Goal: Use online tool/utility: Utilize a website feature to perform a specific function

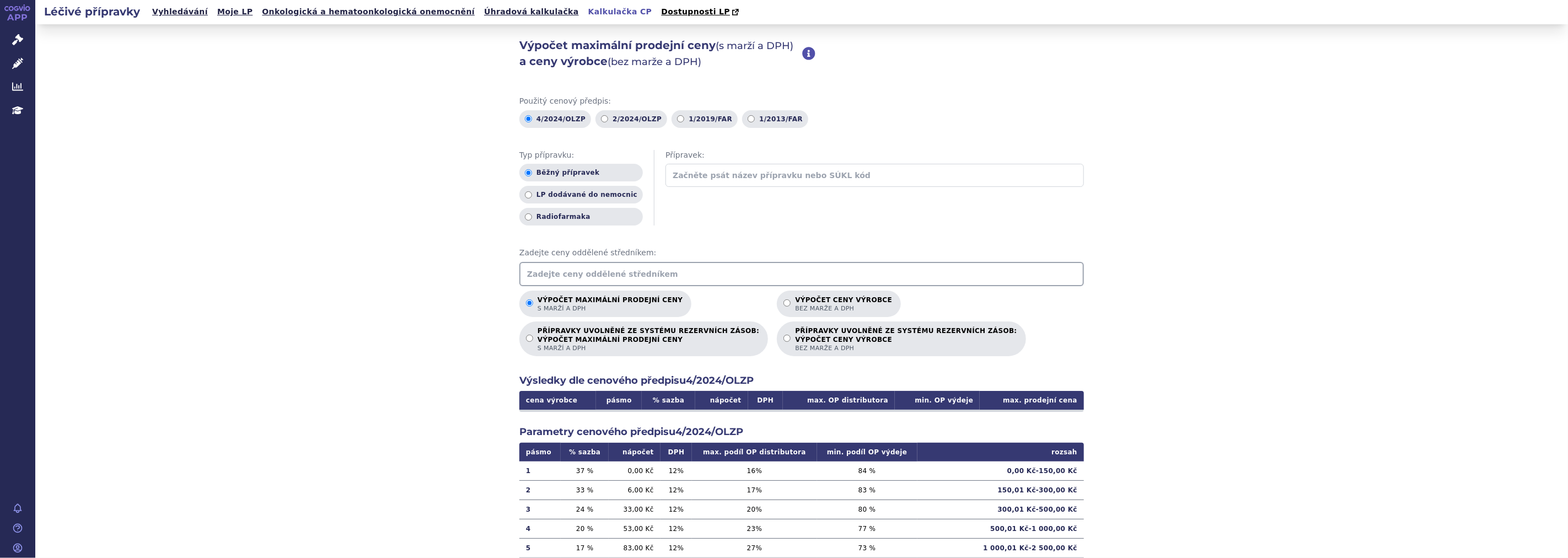
click at [715, 178] on input "text" at bounding box center [874, 175] width 418 height 23
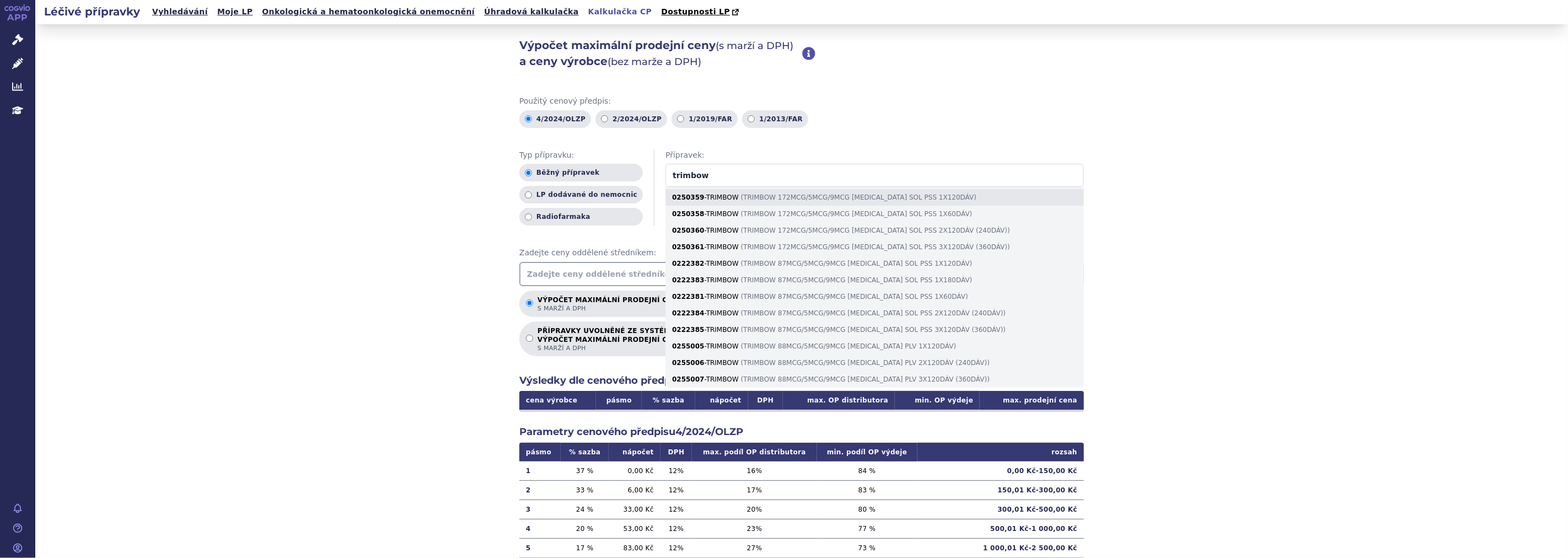
type input "trimbow"
click at [734, 197] on div "0250359 - TRIMBOW ( TRIMBOW 172MCG/5MCG/9MCG INH SOL PSS 1X120DÁV )" at bounding box center [874, 197] width 418 height 17
click at [734, 187] on input "trimbow" at bounding box center [874, 175] width 418 height 23
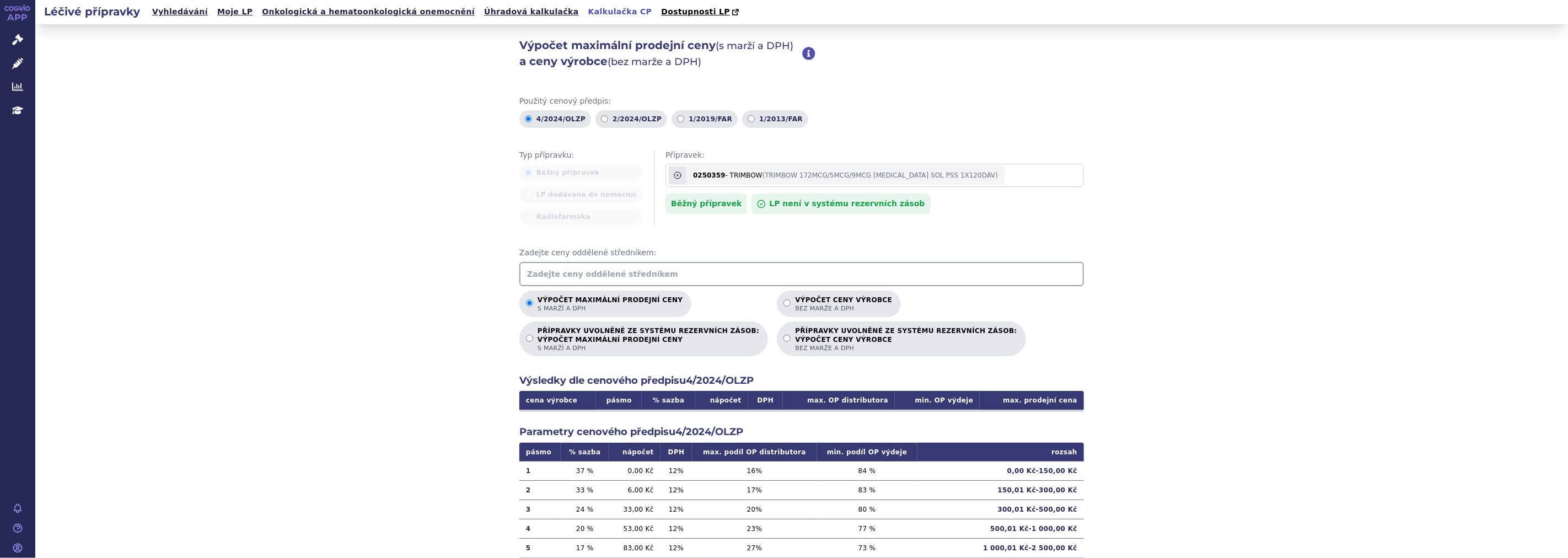
click at [568, 271] on input "text" at bounding box center [801, 273] width 564 height 24
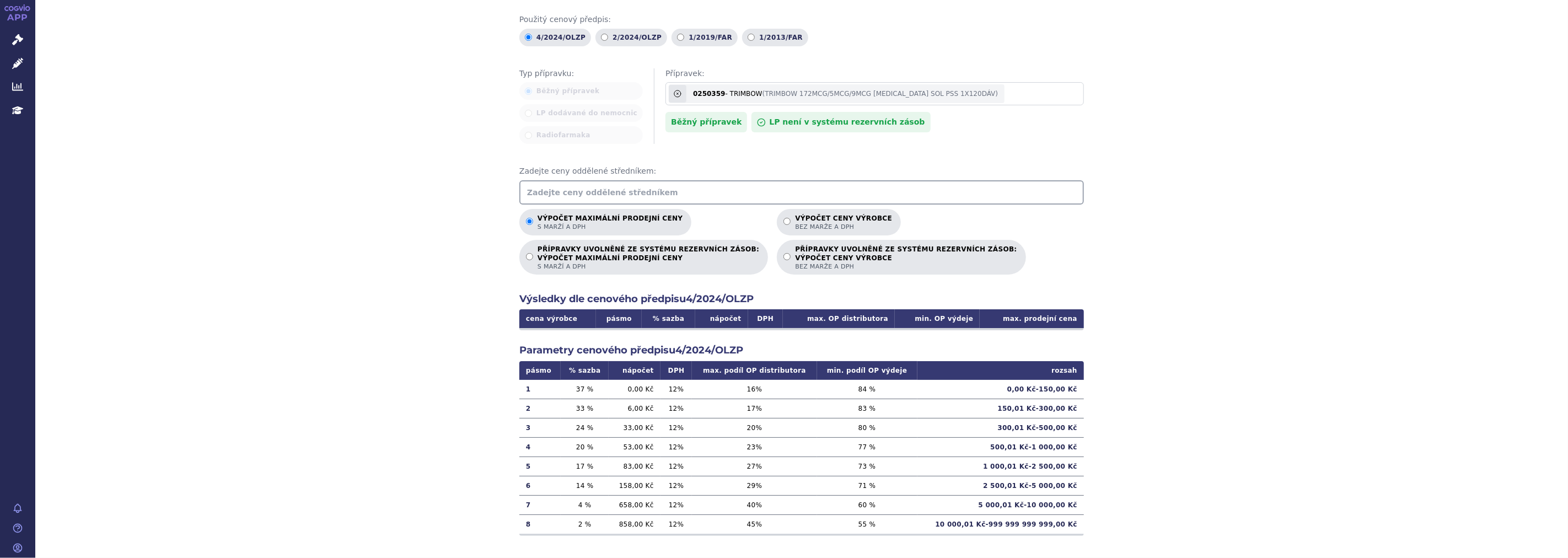
scroll to position [89, 0]
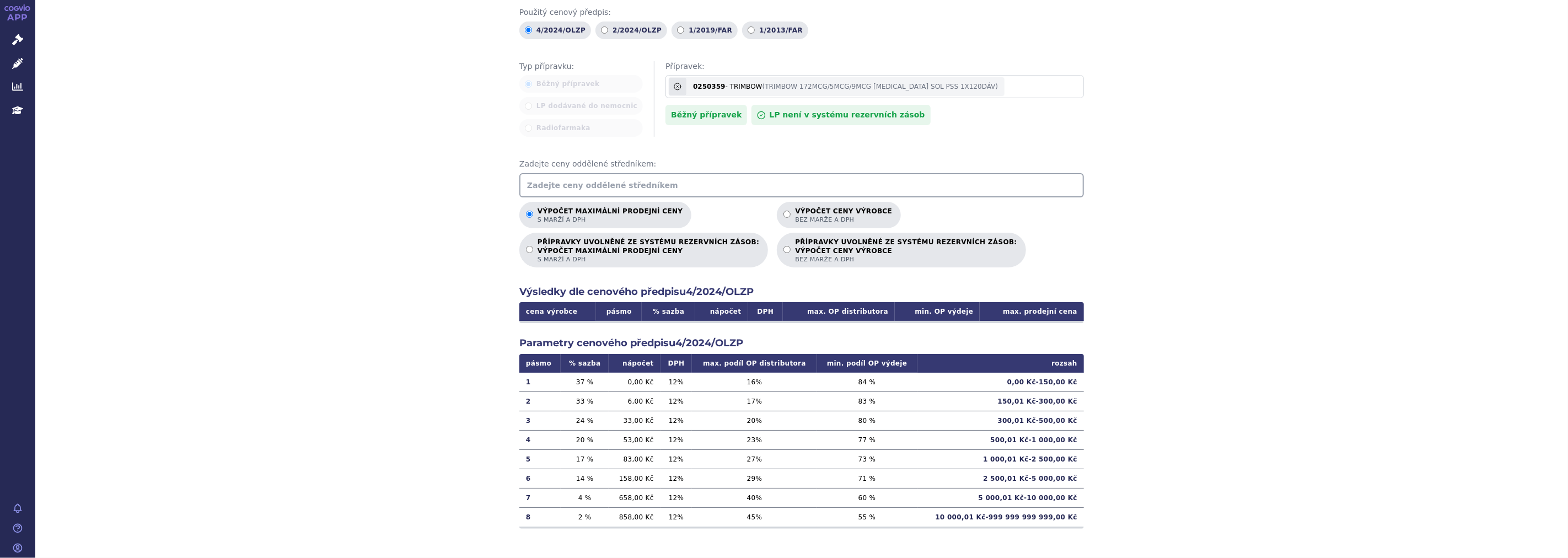
click at [598, 182] on input "text" at bounding box center [801, 185] width 564 height 24
click at [601, 183] on input "text" at bounding box center [801, 185] width 564 height 24
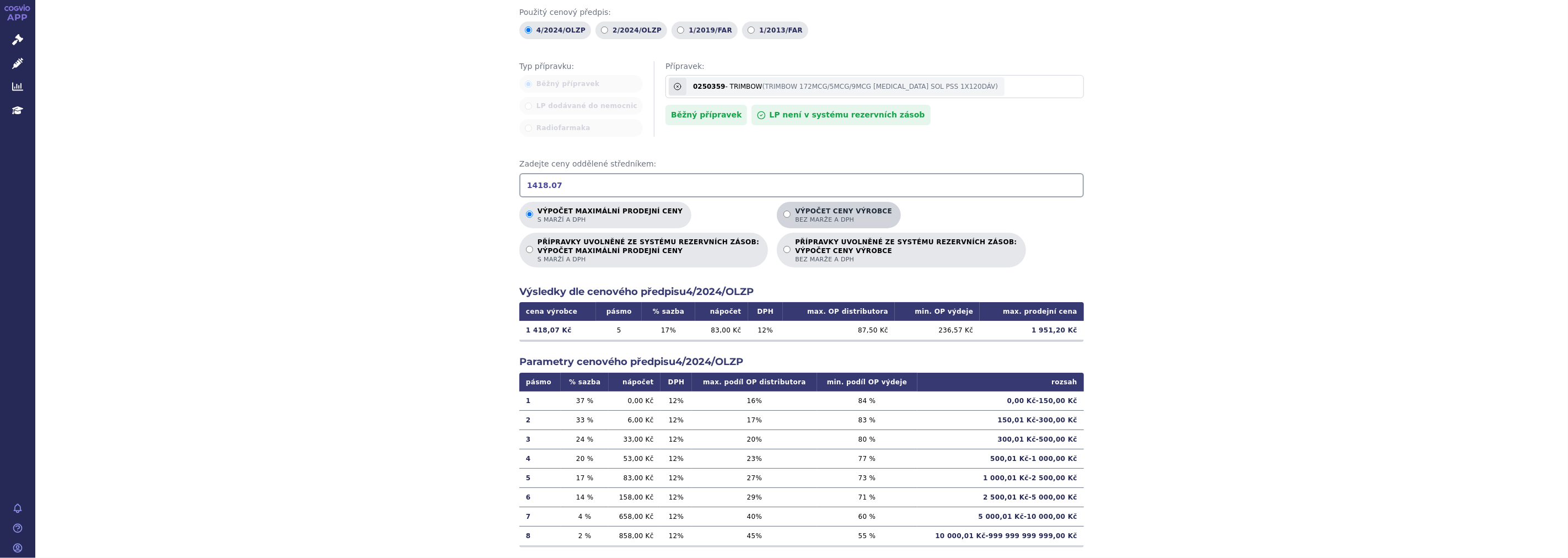
type input "1418.07"
click at [795, 215] on span "bez marže a DPH" at bounding box center [843, 220] width 97 height 8
click at [783, 215] on input "Výpočet ceny výrobce bez marže a DPH" at bounding box center [787, 214] width 7 height 7
radio input "true"
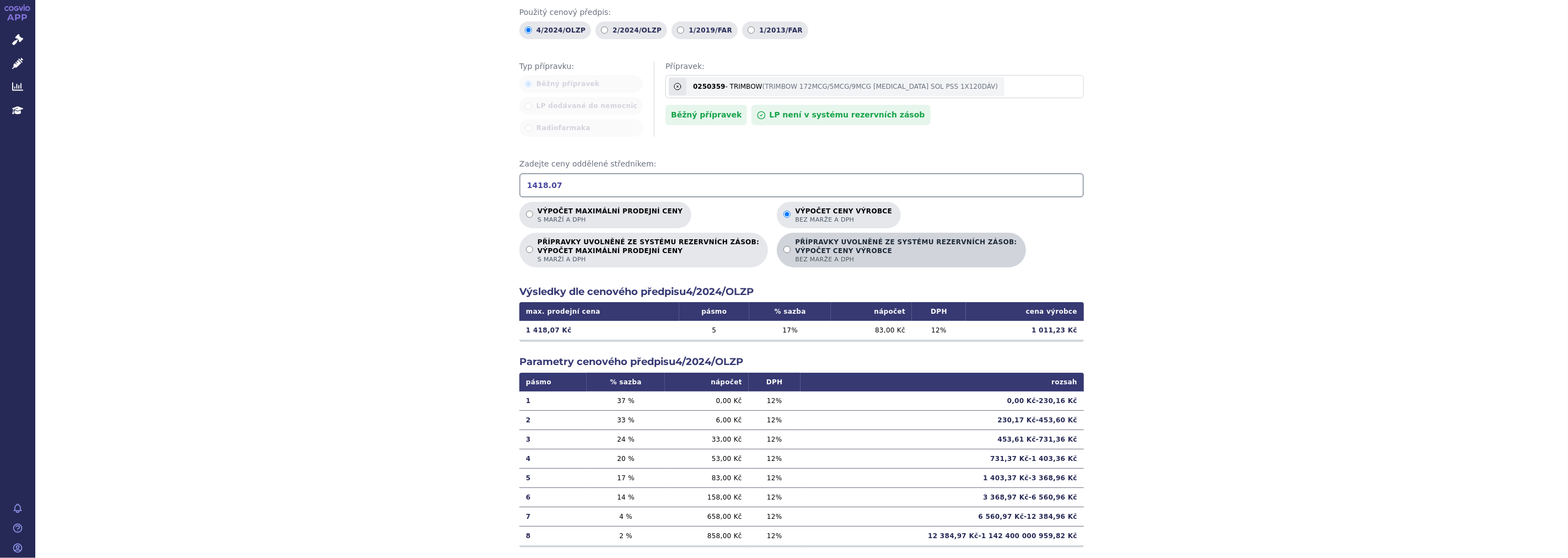
click at [795, 243] on p "PŘÍPRAVKY UVOLNĚNÉ ZE SYSTÉMU REZERVNÍCH ZÁSOB: VÝPOČET CENY VÝROBCE bez marže …" at bounding box center [906, 251] width 222 height 25
click at [785, 246] on input "PŘÍPRAVKY UVOLNĚNÉ ZE SYSTÉMU REZERVNÍCH ZÁSOB: VÝPOČET CENY VÝROBCE bez marže …" at bounding box center [787, 250] width 7 height 7
radio input "true"
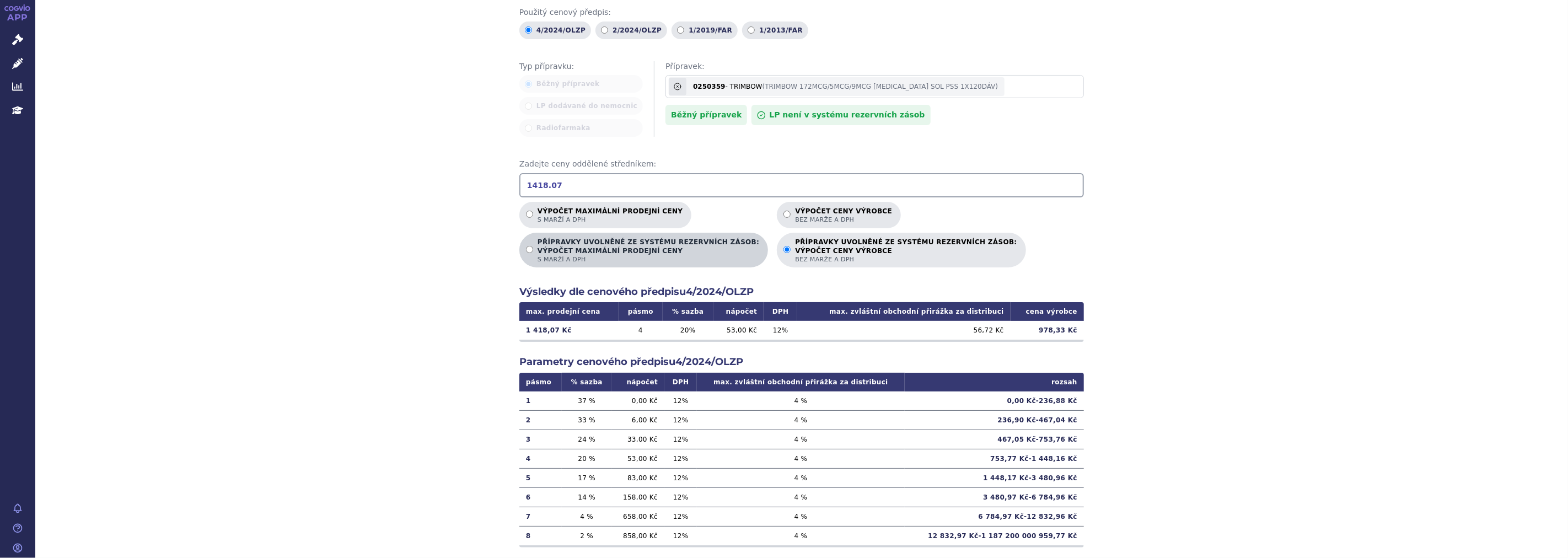
click at [660, 252] on strong "VÝPOČET MAXIMÁLNÍ PRODEJNÍ CENY" at bounding box center [648, 250] width 222 height 9
click at [533, 252] on input "PŘÍPRAVKY UVOLNĚNÉ ZE SYSTÉMU REZERVNÍCH ZÁSOB: VÝPOČET MAXIMÁLNÍ PRODEJNÍ CENY…" at bounding box center [529, 250] width 7 height 7
radio input "true"
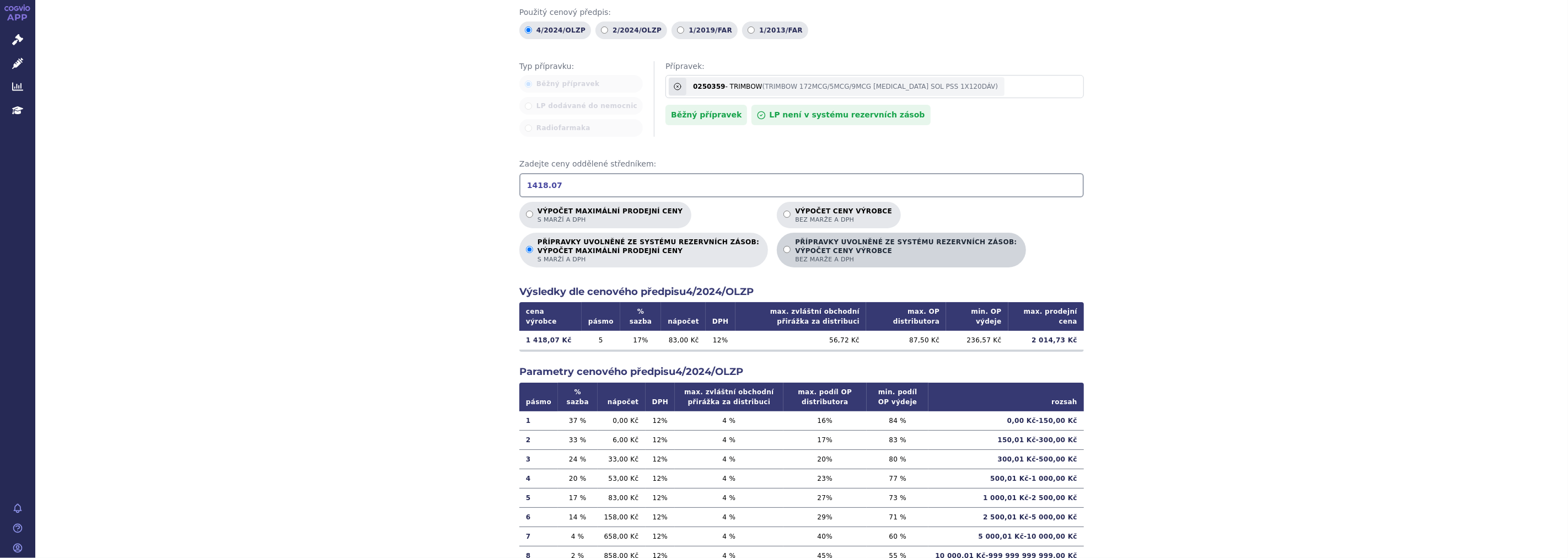
click at [795, 246] on strong "VÝPOČET CENY VÝROBCE" at bounding box center [906, 250] width 222 height 9
click at [783, 246] on input "PŘÍPRAVKY UVOLNĚNÉ ZE SYSTÉMU REZERVNÍCH ZÁSOB: VÝPOČET CENY VÝROBCE bez marže …" at bounding box center [787, 250] width 7 height 7
radio input "true"
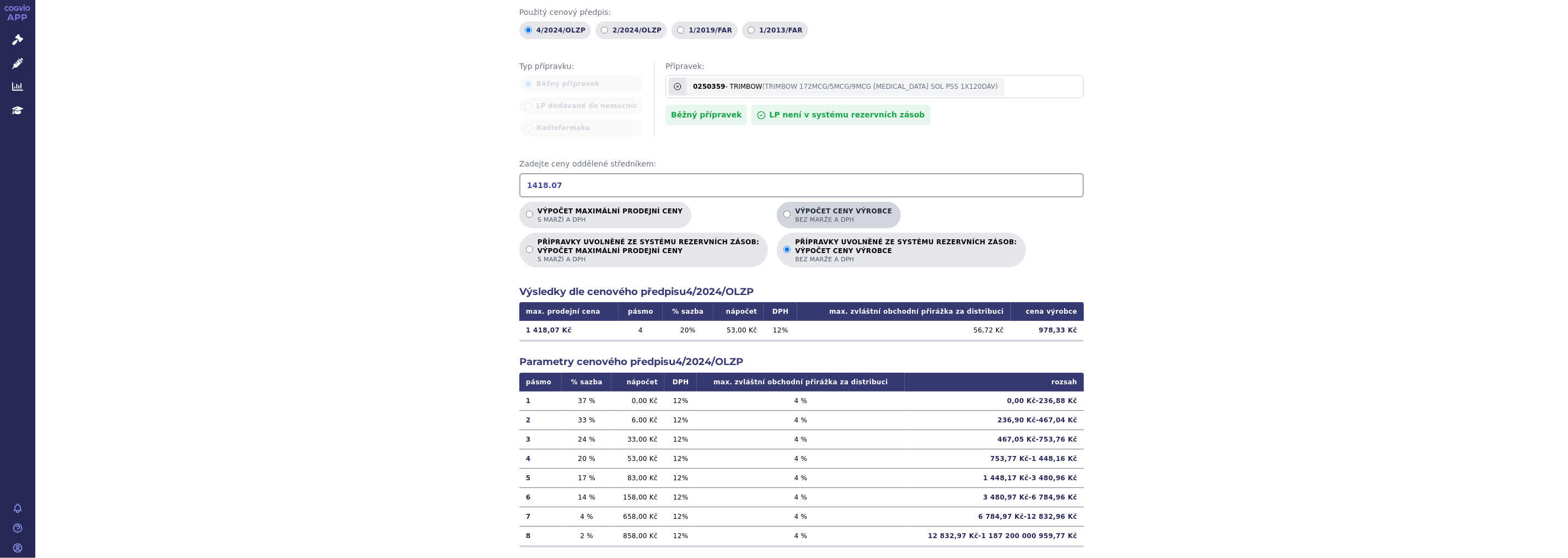
click at [795, 213] on p "Výpočet ceny výrobce bez marže a DPH" at bounding box center [843, 215] width 97 height 17
click at [783, 213] on input "Výpočet ceny výrobce bez marže a DPH" at bounding box center [787, 214] width 7 height 7
radio input "true"
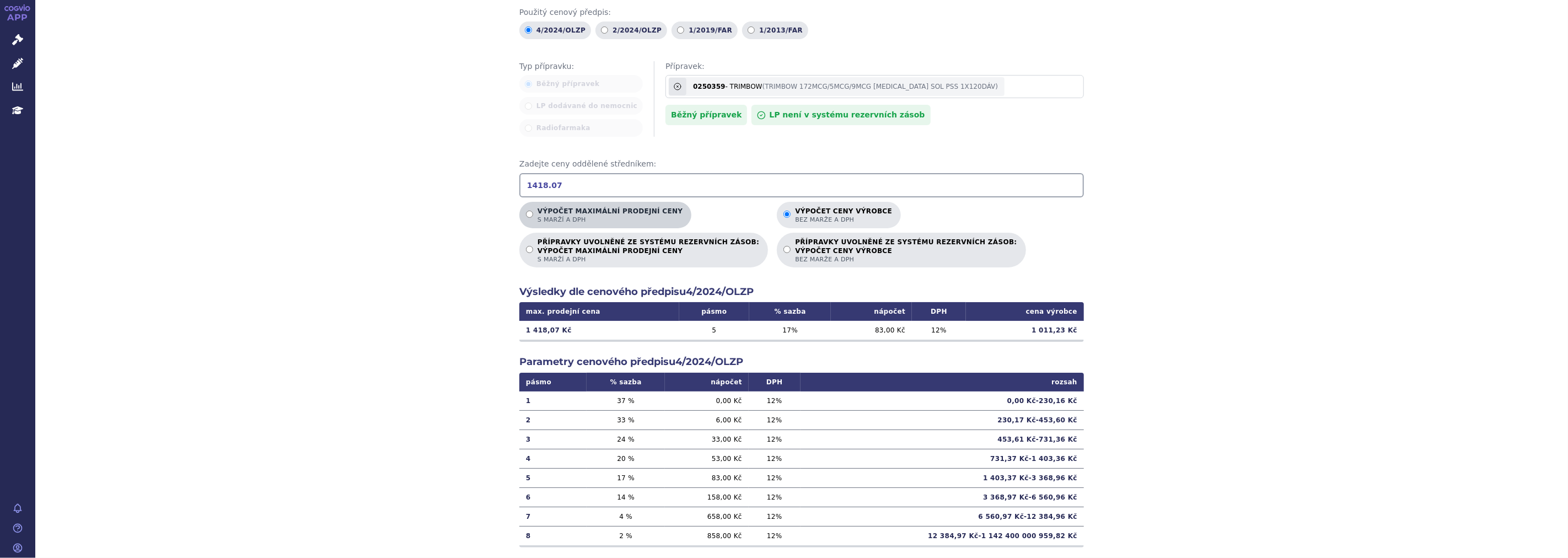
click at [601, 207] on p "Výpočet maximální prodejní ceny s marží a DPH" at bounding box center [610, 215] width 145 height 17
click at [533, 210] on input "Výpočet maximální prodejní ceny s marží a DPH" at bounding box center [529, 214] width 7 height 7
radio input "true"
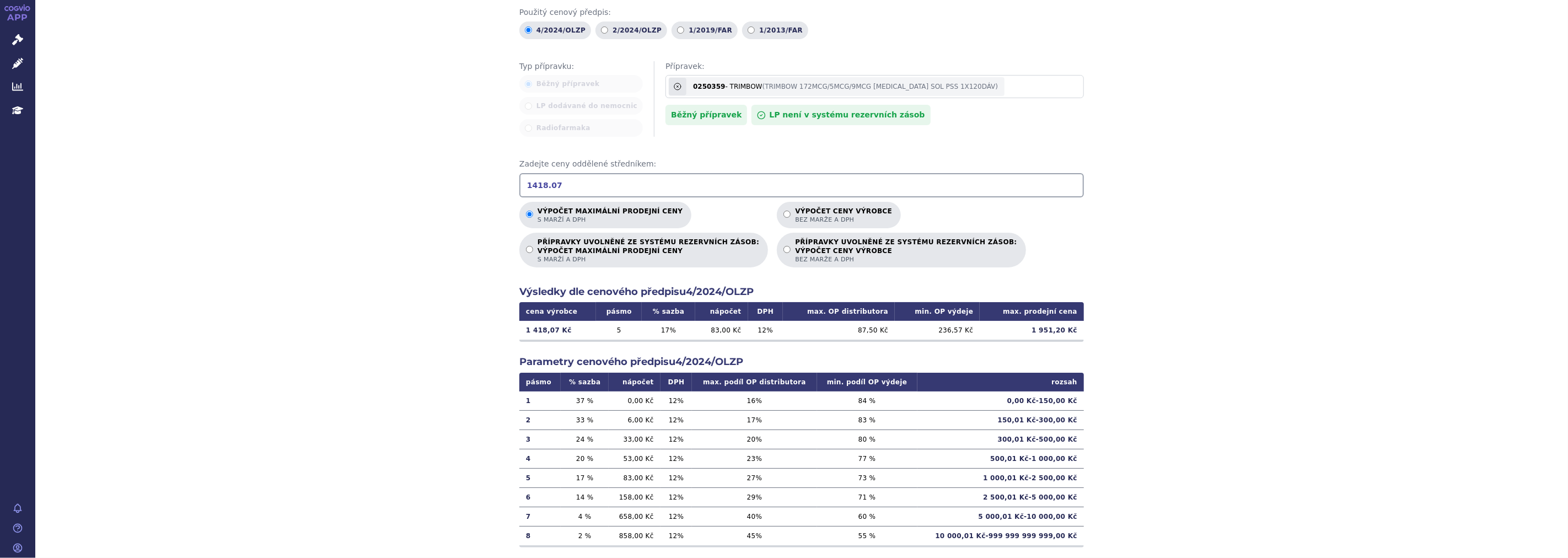
drag, startPoint x: 577, startPoint y: 186, endPoint x: 459, endPoint y: 176, distance: 118.4
click at [459, 176] on div "Výpočet maximální prodejní ceny (s marží a DPH) a ceny výrobce (bez marže a DPH…" at bounding box center [801, 257] width 1532 height 643
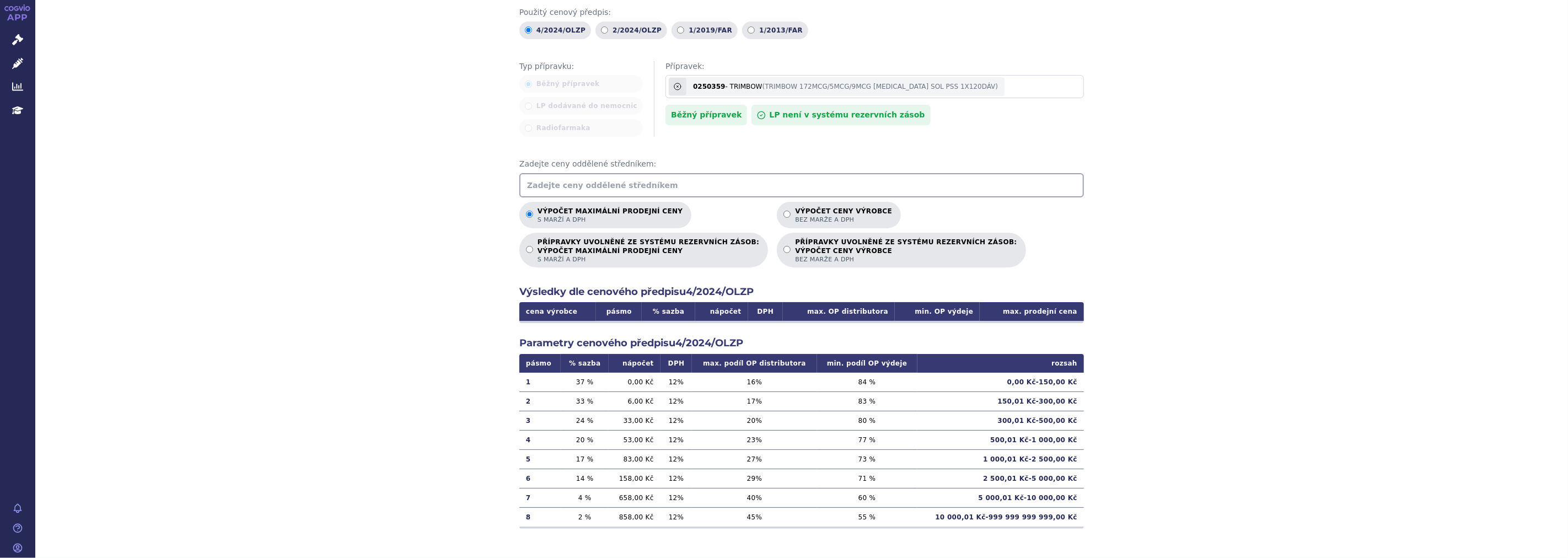
click at [609, 188] on input "text" at bounding box center [801, 185] width 564 height 24
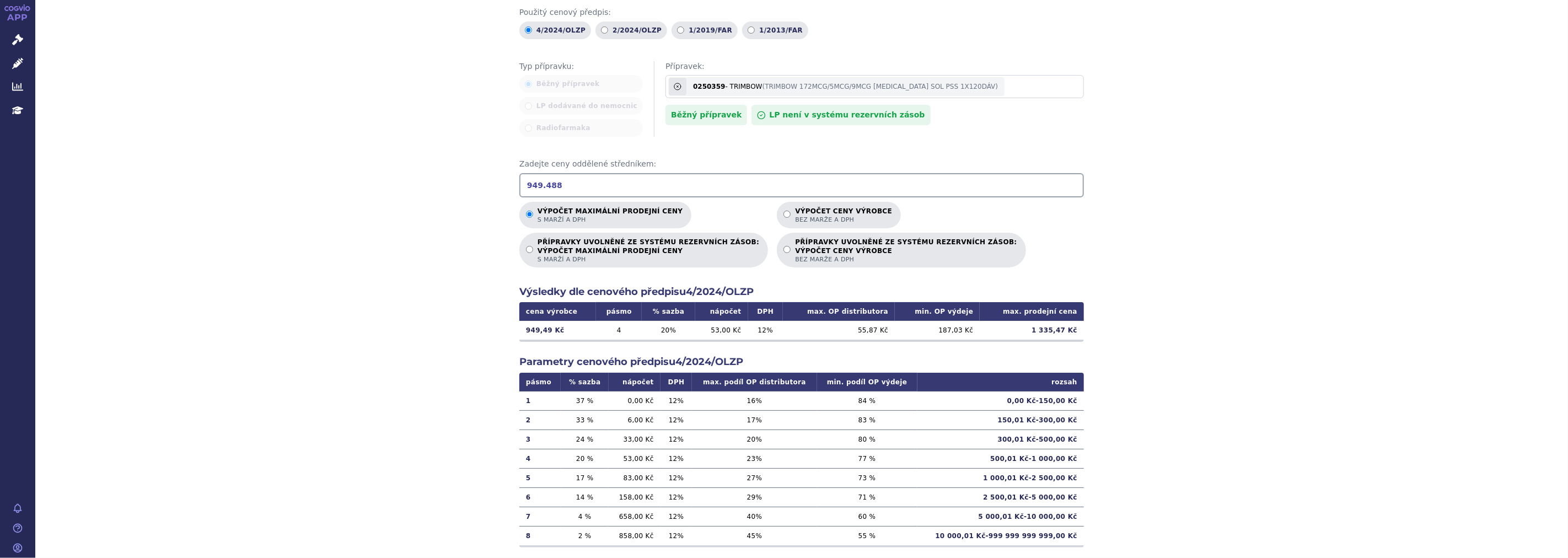
click at [1100, 285] on div "Výpočet maximální prodejní ceny (s marží a DPH) a ceny výrobce (bez marže a DPH…" at bounding box center [801, 257] width 1532 height 643
drag, startPoint x: 554, startPoint y: 183, endPoint x: 478, endPoint y: 184, distance: 76.0
click at [478, 184] on div "Výpočet maximální prodejní ceny (s marží a DPH) a ceny výrobce (bez marže a DPH…" at bounding box center [801, 257] width 1532 height 643
type input "360.81"
click at [1092, 262] on div "Výpočet maximální prodejní ceny (s marží a DPH) a ceny výrobce (bez marže a DPH…" at bounding box center [801, 257] width 1532 height 643
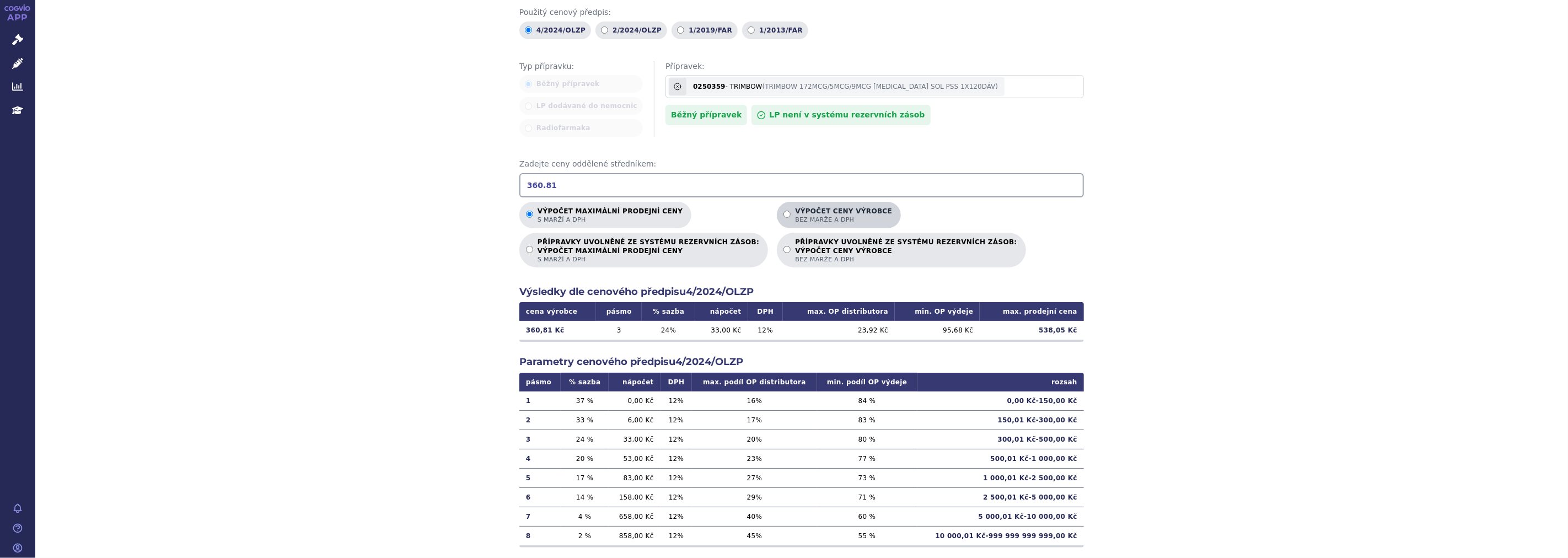
click at [795, 210] on p "Výpočet ceny výrobce bez marže a DPH" at bounding box center [843, 215] width 97 height 17
click at [783, 210] on input "Výpočet ceny výrobce bez marže a DPH" at bounding box center [787, 214] width 7 height 7
radio input "true"
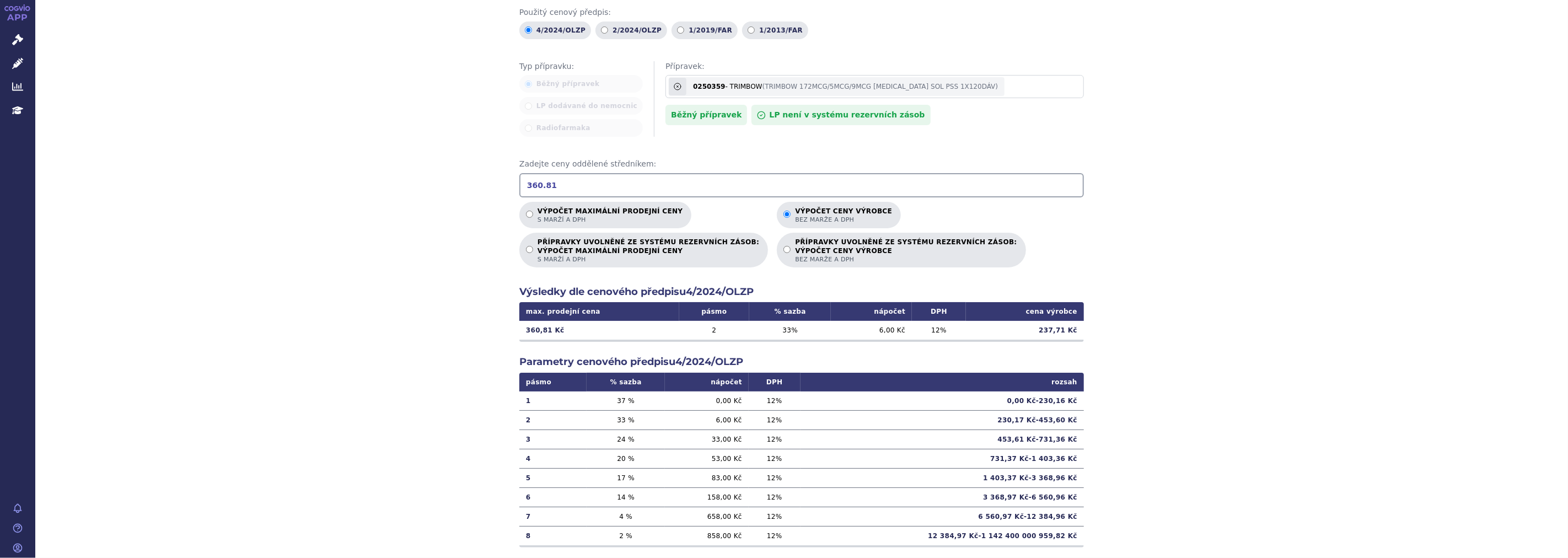
click at [559, 327] on td "360,81 Kč" at bounding box center [599, 330] width 160 height 19
click at [541, 327] on td "360,81 Kč" at bounding box center [599, 330] width 160 height 19
click at [554, 180] on input "360.81" at bounding box center [801, 185] width 564 height 24
type input "3"
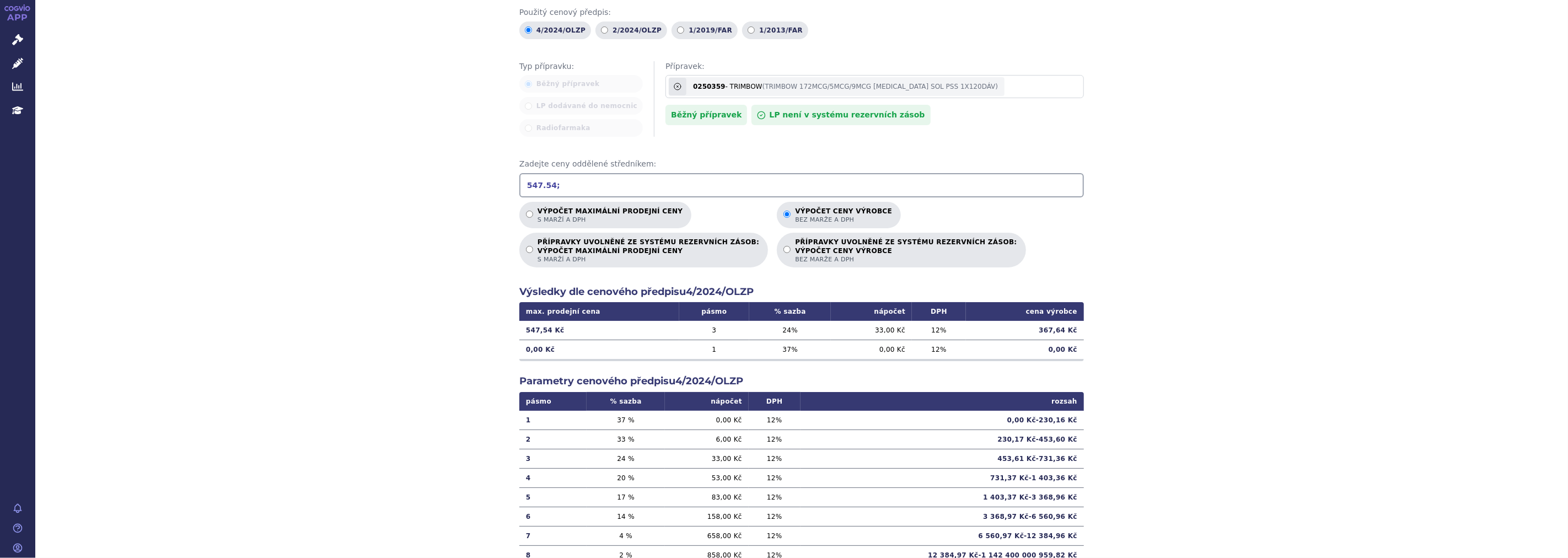
click at [593, 186] on input "547.54;" at bounding box center [801, 185] width 564 height 24
drag, startPoint x: 550, startPoint y: 186, endPoint x: 593, endPoint y: 186, distance: 43.0
click at [593, 186] on input "547.54; 547.54" at bounding box center [801, 185] width 564 height 24
type input "547.54; 360.81"
click at [604, 215] on span "s marží a DPH" at bounding box center [610, 220] width 145 height 8
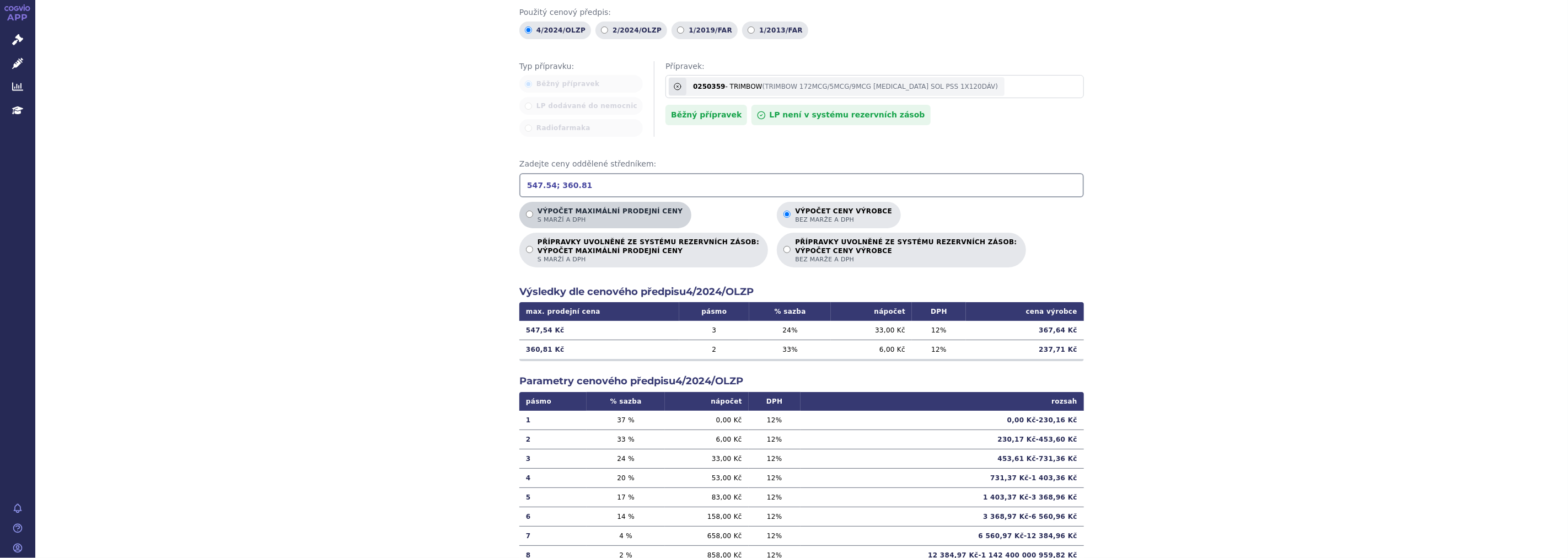
click at [533, 215] on input "Výpočet maximální prodejní ceny s marží a DPH" at bounding box center [529, 214] width 7 height 7
radio input "true"
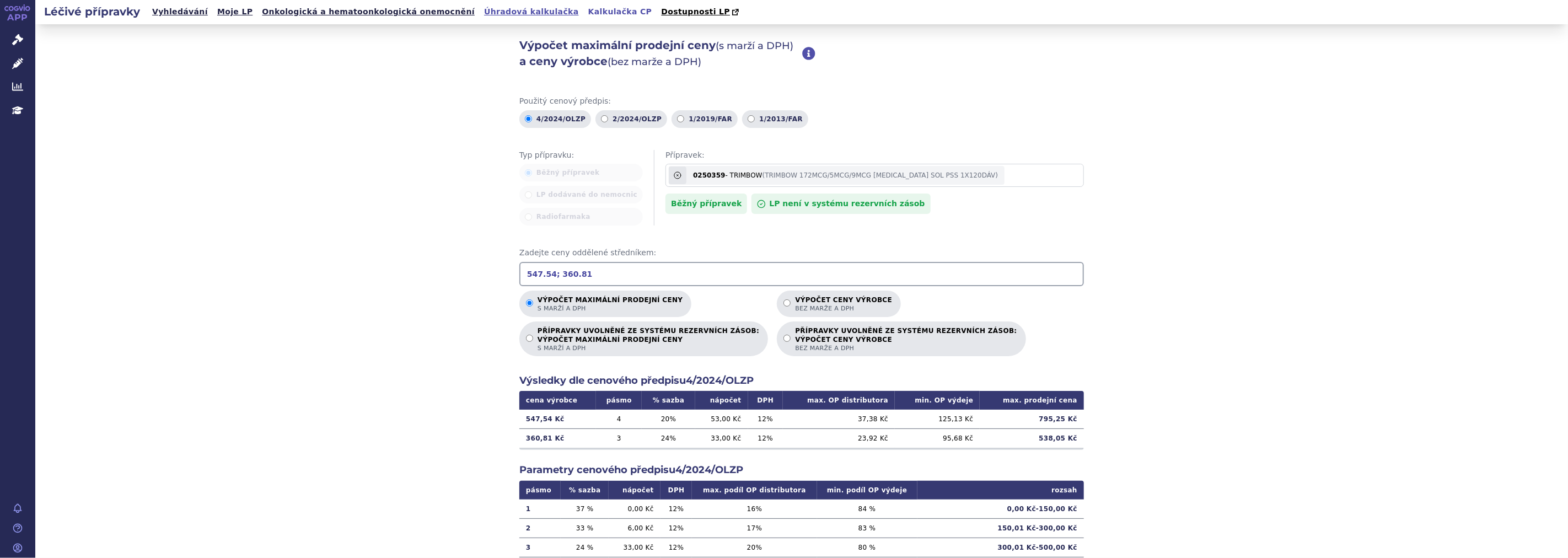
click at [480, 11] on link "Úhradová kalkulačka" at bounding box center [531, 11] width 101 height 15
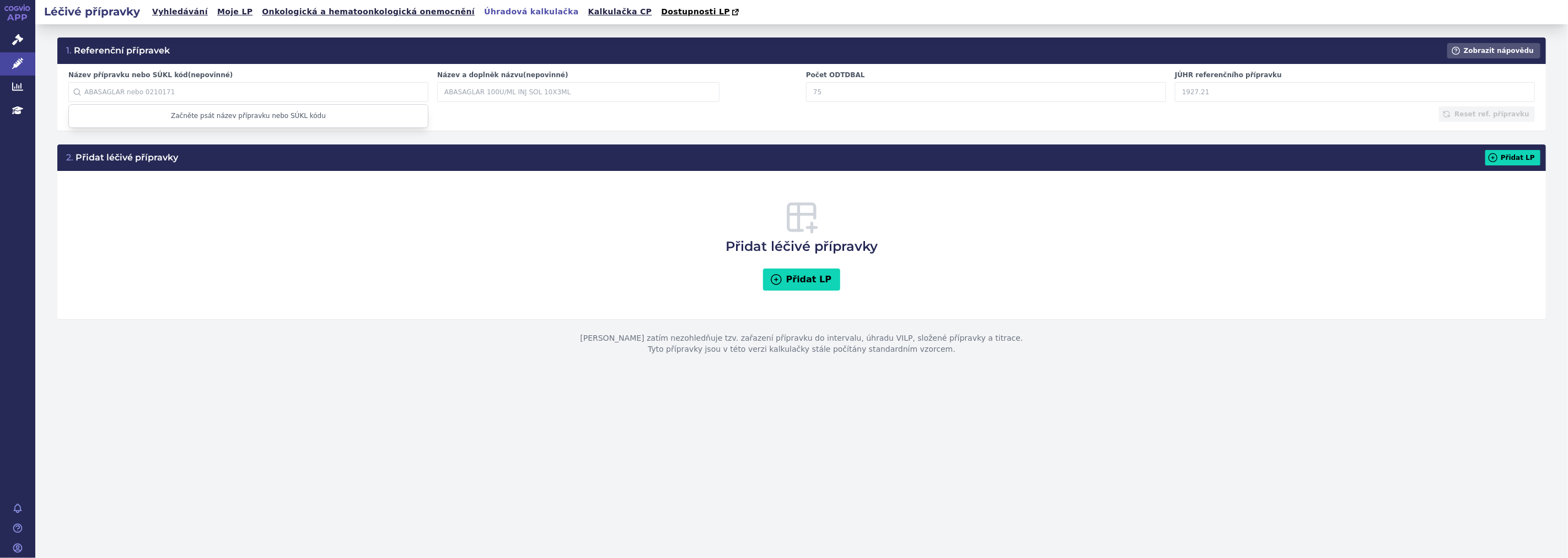
click at [193, 96] on input "Název přípravku nebo SÚKL kód (nepovinné)" at bounding box center [248, 92] width 360 height 20
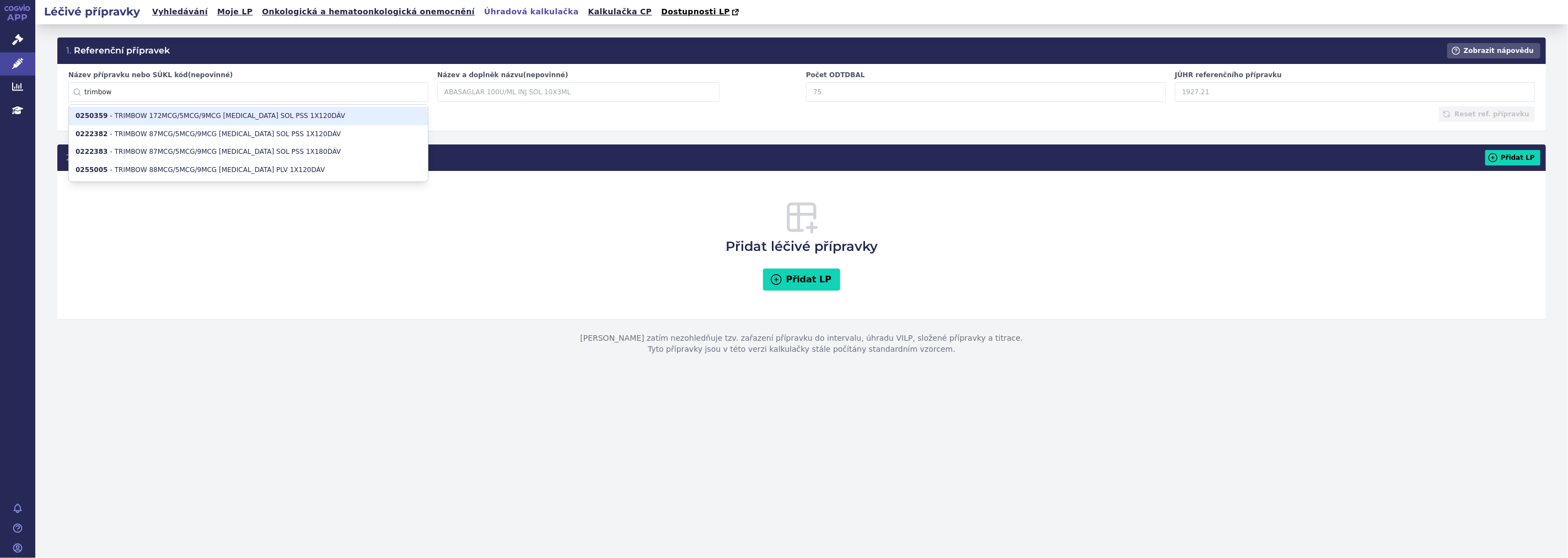
click at [217, 117] on li "0250359 - TRIMBOW 172MCG/5MCG/9MCG [MEDICAL_DATA] SOL PSS 1X120DÁV" at bounding box center [248, 116] width 359 height 18
type input "0250359"
type input "TRIMBOW 172MCG/5MCG/9MCG [MEDICAL_DATA] SOL PSS 1X120DÁV"
type input "949.49"
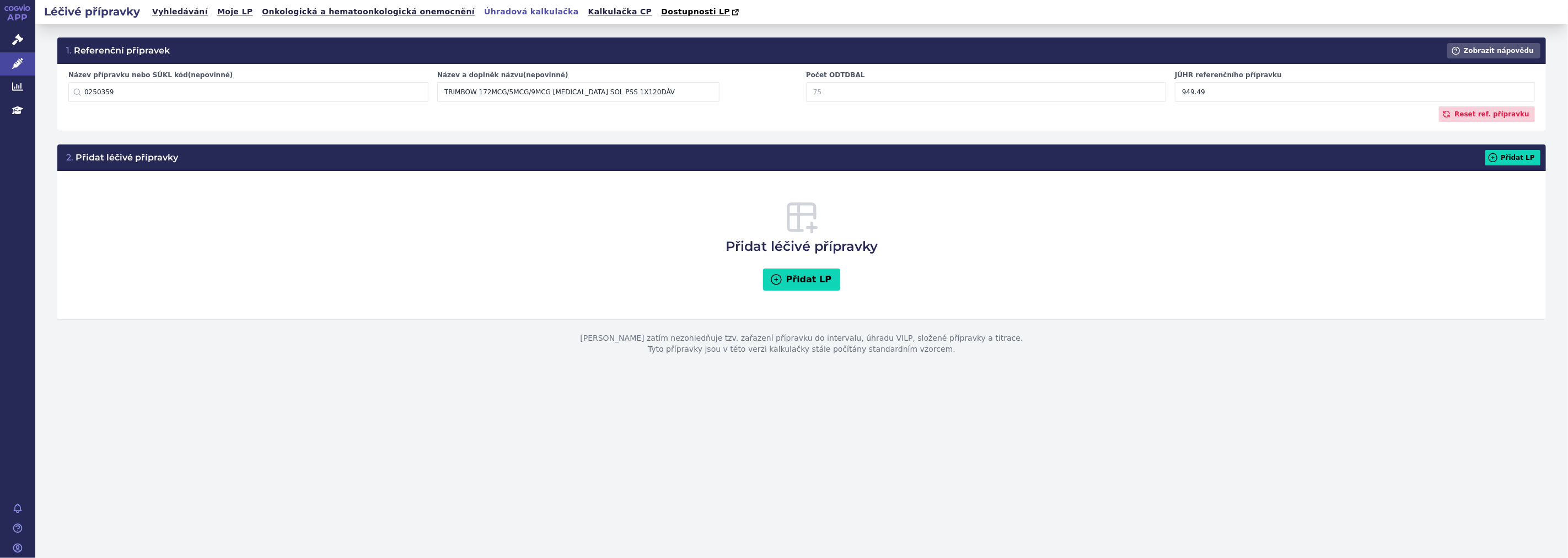
drag, startPoint x: 840, startPoint y: 92, endPoint x: 806, endPoint y: 92, distance: 34.0
click at [806, 92] on input "Počet ODTDBAL" at bounding box center [985, 92] width 360 height 20
click at [821, 91] on input "Počet ODTDBAL" at bounding box center [985, 92] width 360 height 20
type input "30"
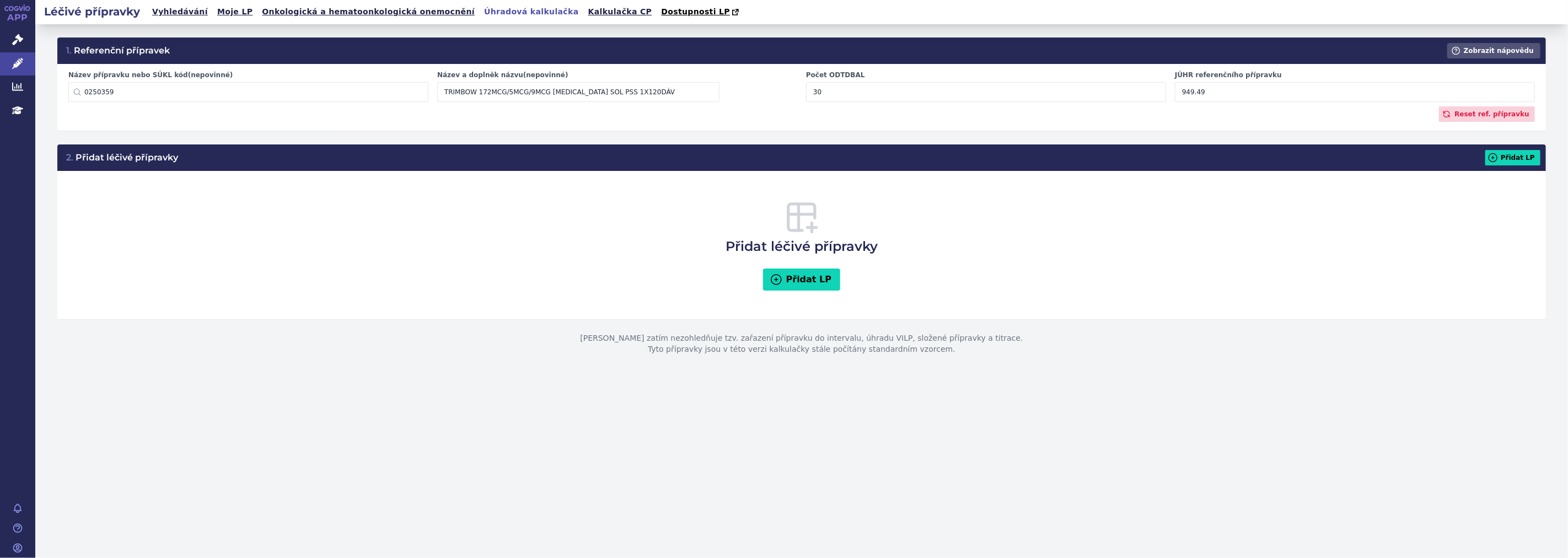
click at [1299, 122] on div "Reset ref. přípravku" at bounding box center [801, 114] width 1467 height 15
drag, startPoint x: 1248, startPoint y: 94, endPoint x: 1147, endPoint y: 90, distance: 101.1
click at [1147, 90] on div "Název přípravku nebo SÚKL kód (nepovinné) 0250359 0250359 - TRIMBOW 172MCG/5MCG…" at bounding box center [801, 88] width 1475 height 36
click at [1043, 241] on div "Přidat léčivé přípravky Přidat LP" at bounding box center [801, 245] width 1467 height 127
click at [1485, 48] on button "Zobrazit nápovědu" at bounding box center [1493, 50] width 93 height 15
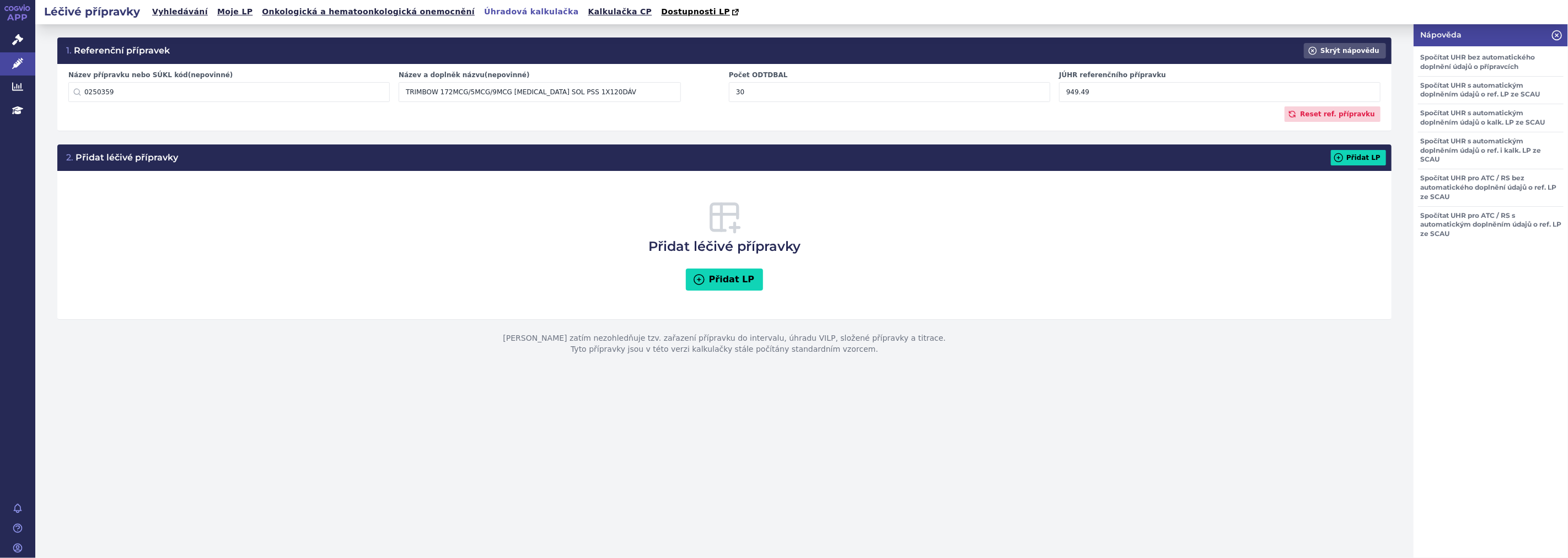
click at [1097, 95] on input "949.49" at bounding box center [1220, 92] width 322 height 20
click at [629, 396] on div "1. Referenční přípravek Skrýt nápovědu Název přípravku nebo SÚKL kód (nepovinné…" at bounding box center [724, 291] width 1378 height 534
click at [1327, 113] on button "Reset ref. přípravku" at bounding box center [1332, 114] width 96 height 15
click at [127, 94] on input "Název přípravku nebo SÚKL kód (nepovinné)" at bounding box center [229, 92] width 322 height 20
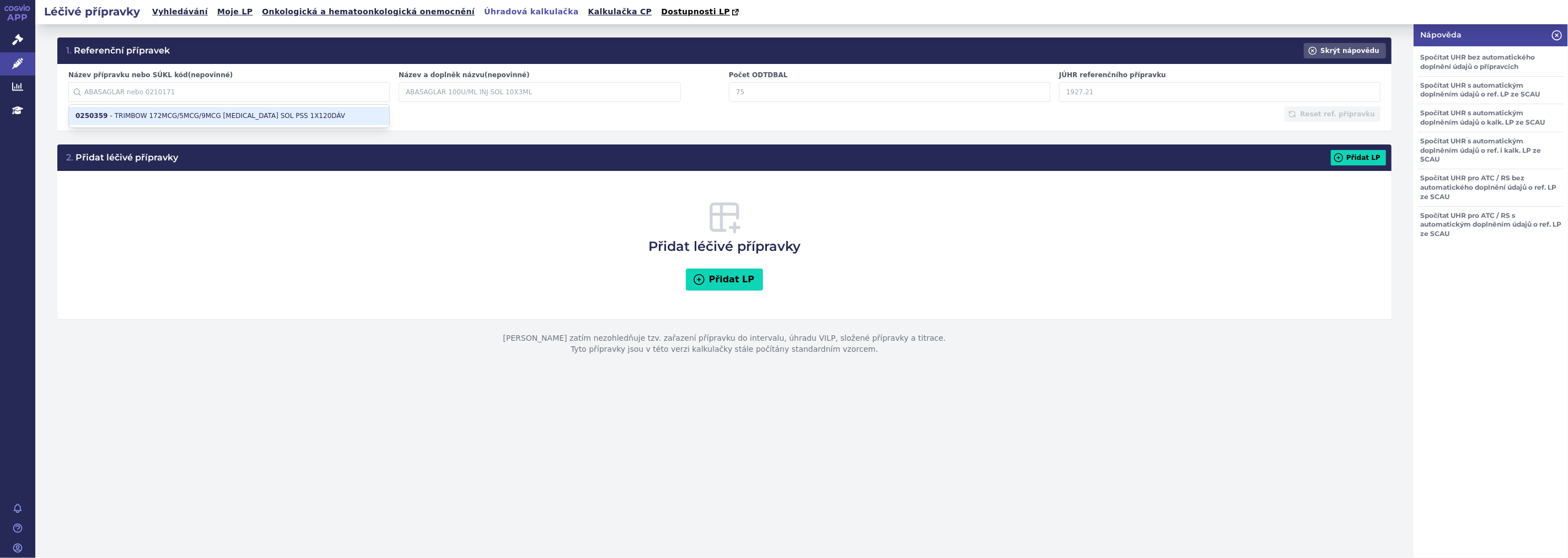
click at [133, 113] on li "0250359 - TRIMBOW 172MCG/5MCG/9MCG [MEDICAL_DATA] SOL PSS 1X120DÁV" at bounding box center [229, 116] width 320 height 18
type input "0250359"
type input "TRIMBOW 172MCG/5MCG/9MCG [MEDICAL_DATA] SOL PSS 1X120DÁV"
type input "949.49"
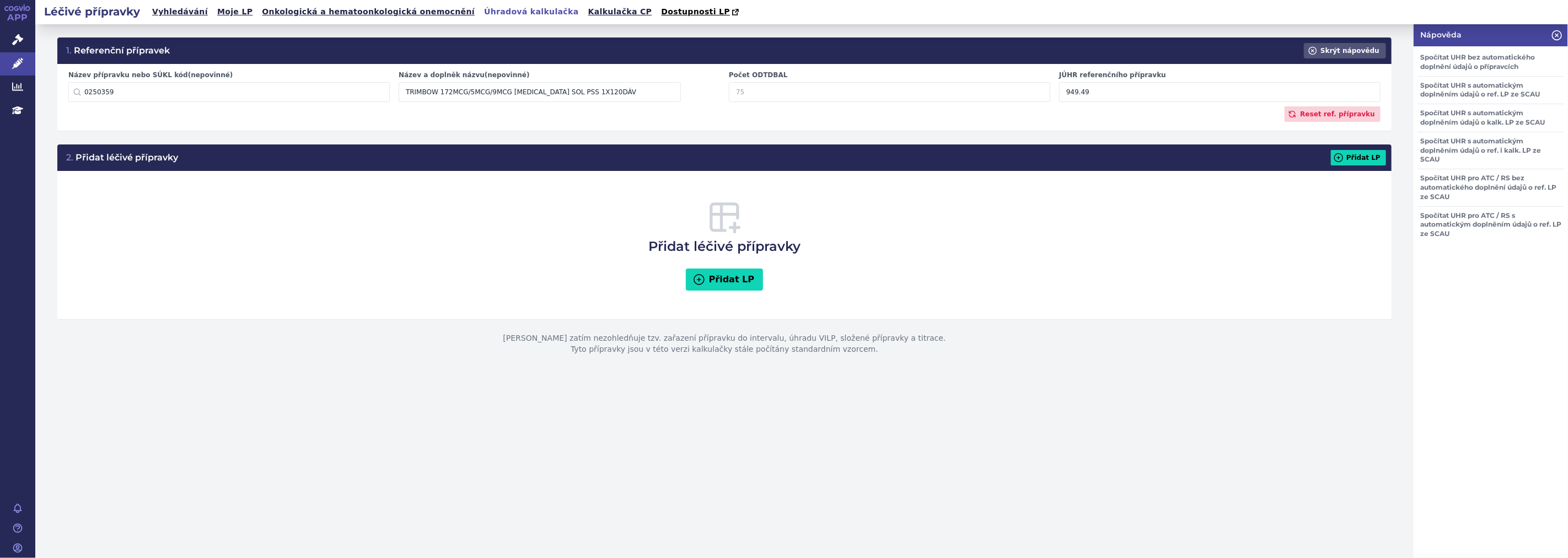
click at [768, 91] on input "Počet ODTDBAL" at bounding box center [890, 92] width 322 height 20
type input "30"
click at [813, 115] on div "Reset ref. přípravku" at bounding box center [725, 114] width 1312 height 15
drag, startPoint x: 1095, startPoint y: 95, endPoint x: 1027, endPoint y: 91, distance: 68.1
click at [1027, 91] on div "Název přípravku nebo SÚKL kód (nepovinné) 0250359 0250359 - TRIMBOW 172MCG/5MCG…" at bounding box center [724, 88] width 1321 height 36
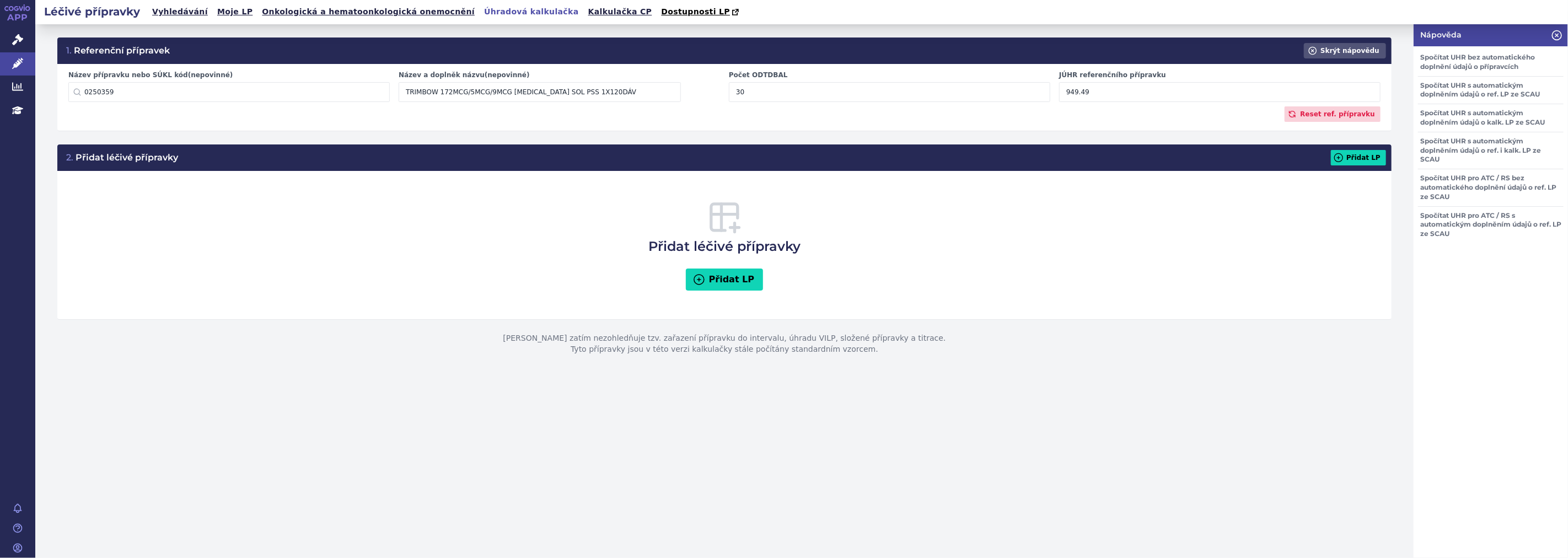
click at [1061, 267] on div "Přidat léčivé přípravky Přidat LP" at bounding box center [725, 245] width 1312 height 127
drag, startPoint x: 1094, startPoint y: 92, endPoint x: 943, endPoint y: 100, distance: 151.2
click at [943, 100] on div "Název přípravku nebo SÚKL kód (nepovinné) 0250359 0250359 - TRIMBOW 172MCG/5MCG…" at bounding box center [724, 88] width 1321 height 36
click at [1073, 249] on div "Přidat léčivé přípravky Přidat LP" at bounding box center [725, 245] width 1312 height 127
click at [1269, 276] on div "Přidat léčivé přípravky Přidat LP" at bounding box center [725, 245] width 1312 height 127
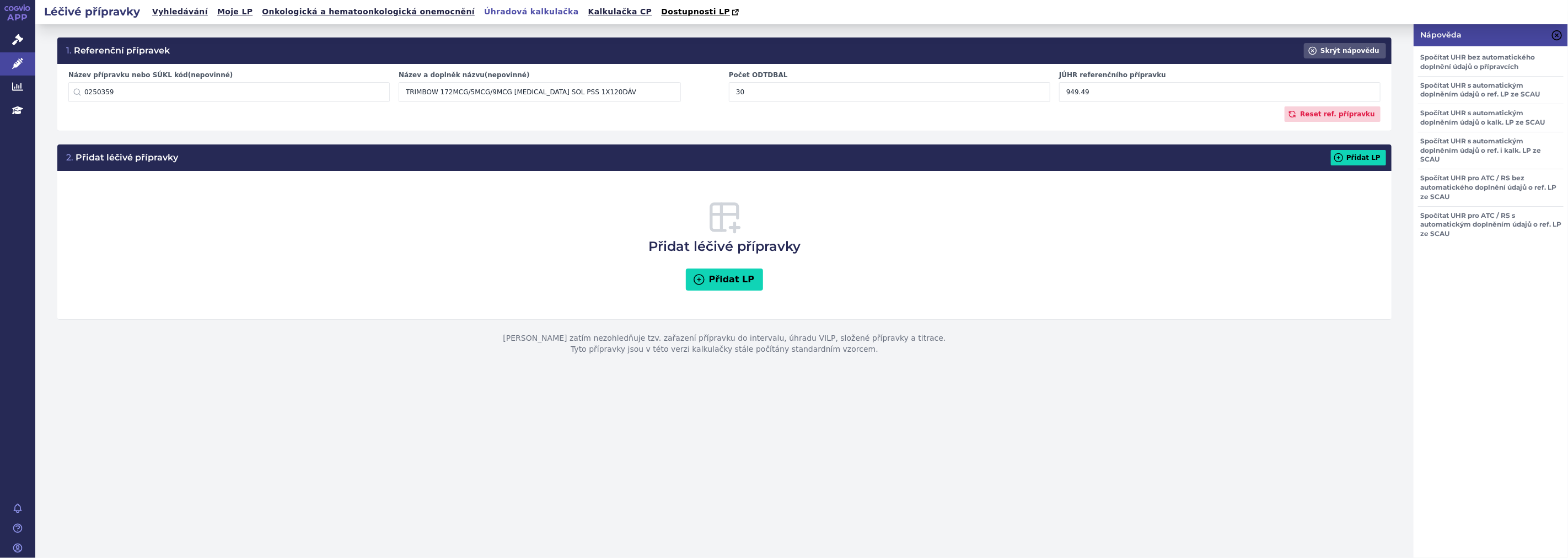
click at [1556, 35] on icon at bounding box center [1557, 36] width 3 height 3
